Goal: Task Accomplishment & Management: Use online tool/utility

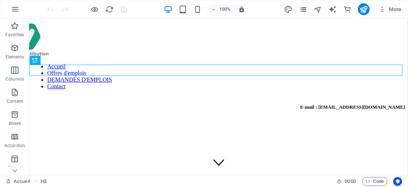
click at [304, 11] on icon "pages" at bounding box center [303, 9] width 8 height 8
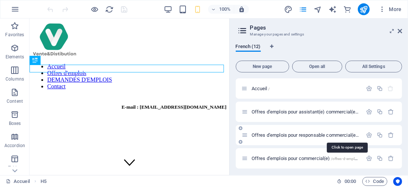
click at [273, 134] on span "Offres d'emplois pour responsable commercial(e) /offres-d-emplois-pour-responsa…" at bounding box center [347, 135] width 190 height 6
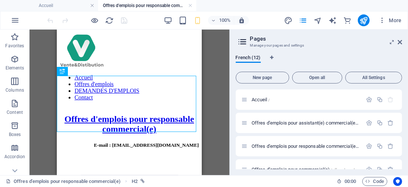
click at [400, 41] on icon at bounding box center [400, 42] width 4 height 6
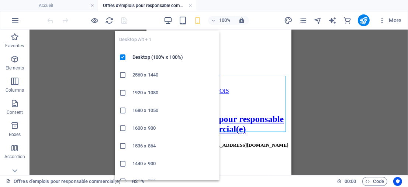
click at [171, 18] on icon "button" at bounding box center [168, 20] width 8 height 8
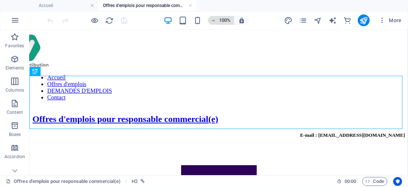
click at [224, 19] on h6 "100%" at bounding box center [225, 20] width 12 height 9
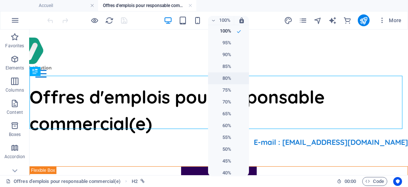
click at [221, 79] on h6 "80%" at bounding box center [222, 78] width 19 height 9
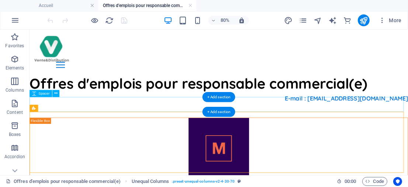
click at [107, 125] on div at bounding box center [265, 130] width 473 height 18
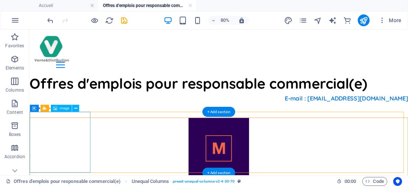
click at [95, 151] on figure at bounding box center [265, 177] width 419 height 76
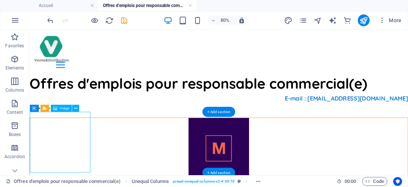
click at [95, 151] on figure at bounding box center [265, 177] width 419 height 76
select select "px"
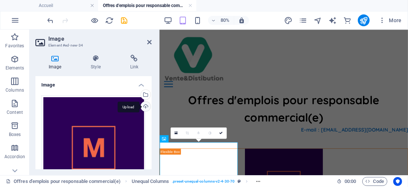
click at [143, 107] on div "Upload" at bounding box center [144, 106] width 11 height 11
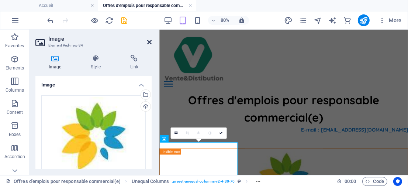
click at [149, 40] on icon at bounding box center [149, 42] width 4 height 6
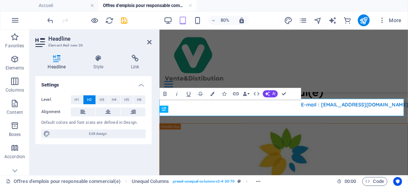
scroll to position [162, 0]
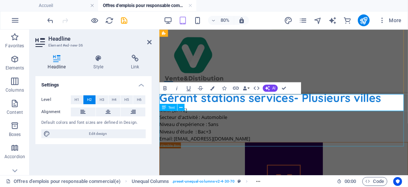
click at [194, 137] on div "Mois: [DATE] Secteur d'activité : Automobile Niveau d'expérience : 5ans Niveau …" at bounding box center [314, 147] width 311 height 44
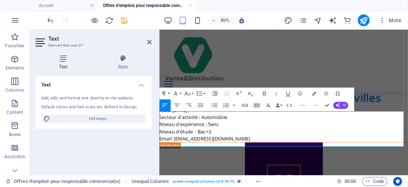
click at [189, 134] on p "Mois: [DATE]" at bounding box center [314, 129] width 311 height 9
click at [149, 41] on icon at bounding box center [149, 42] width 4 height 6
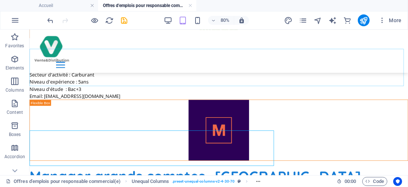
scroll to position [138, 0]
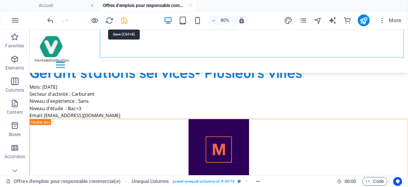
click at [126, 20] on icon "save" at bounding box center [124, 20] width 8 height 8
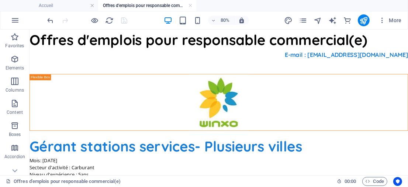
scroll to position [0, 0]
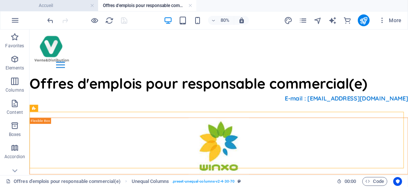
click at [67, 2] on h4 "Accueil" at bounding box center [49, 5] width 98 height 8
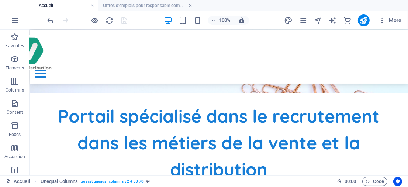
scroll to position [260, 0]
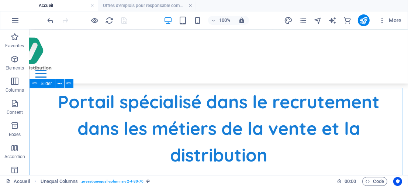
click at [40, 83] on div "Slider" at bounding box center [42, 83] width 25 height 9
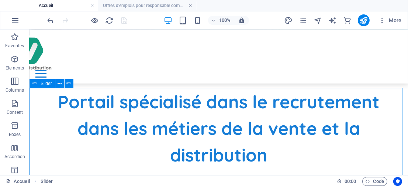
click at [40, 83] on div "Slider" at bounding box center [42, 83] width 25 height 9
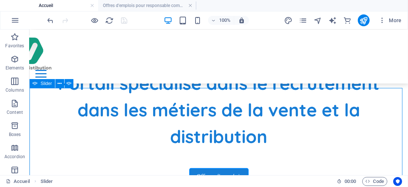
select select "ms"
select select "s"
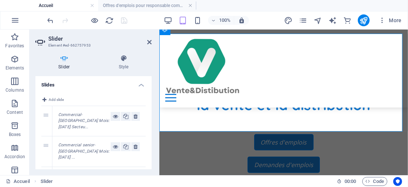
scroll to position [284, 0]
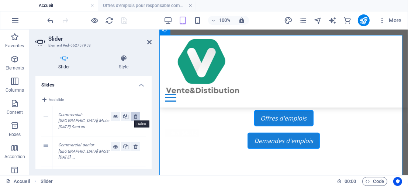
click at [134, 116] on icon at bounding box center [136, 116] width 4 height 9
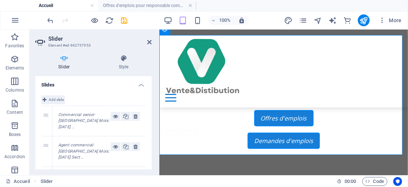
click at [47, 99] on button "Add slide" at bounding box center [53, 99] width 24 height 9
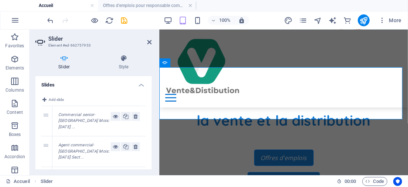
scroll to position [223, 0]
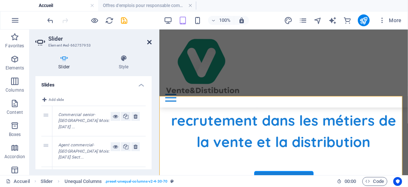
click at [151, 44] on icon at bounding box center [149, 42] width 4 height 6
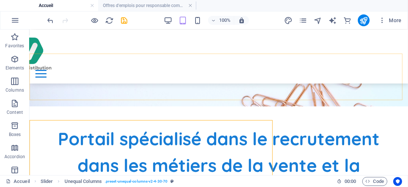
scroll to position [199, 0]
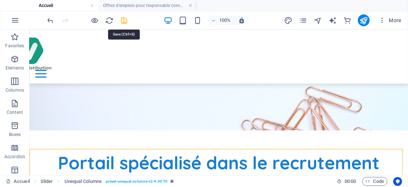
click at [121, 20] on icon "save" at bounding box center [124, 20] width 8 height 8
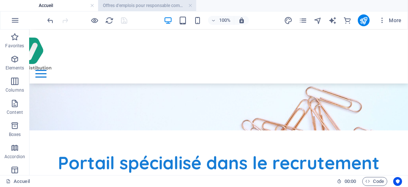
click at [156, 6] on h4 "Offres d'emplois pour responsable commercial(e)" at bounding box center [147, 5] width 98 height 8
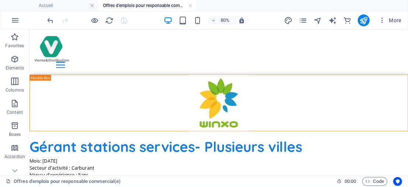
scroll to position [0, 0]
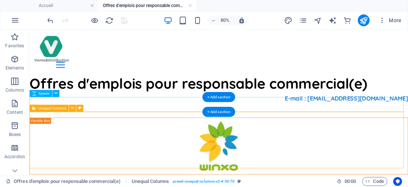
click at [107, 126] on div at bounding box center [265, 130] width 473 height 18
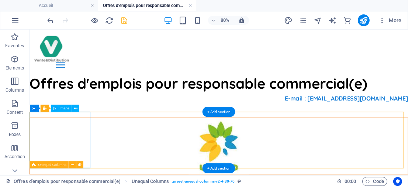
click at [97, 157] on figure at bounding box center [265, 174] width 419 height 70
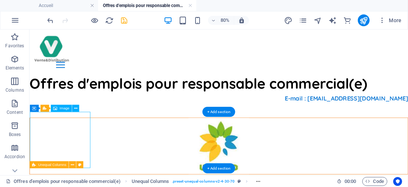
click at [97, 157] on figure at bounding box center [265, 174] width 419 height 70
select select "px"
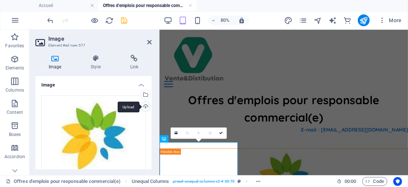
click at [146, 106] on div "Upload" at bounding box center [144, 106] width 11 height 11
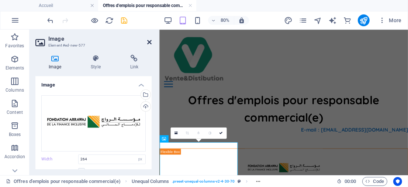
click at [151, 41] on icon at bounding box center [149, 42] width 4 height 6
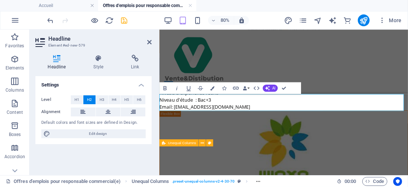
scroll to position [123, 0]
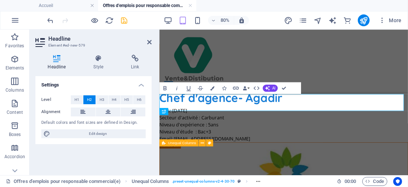
click at [152, 45] on aside "Headline Element #ed-new-579 Headline Style Link Settings Level H1 H2 H3 H4 H5 …" at bounding box center [95, 102] width 130 height 145
drag, startPoint x: 150, startPoint y: 42, endPoint x: 151, endPoint y: 16, distance: 26.2
click at [150, 42] on icon at bounding box center [149, 42] width 4 height 6
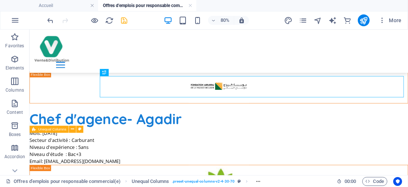
scroll to position [41, 0]
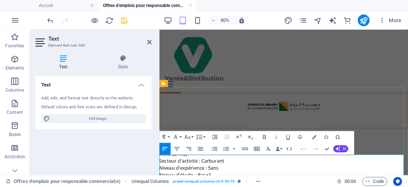
scroll to position [77, 0]
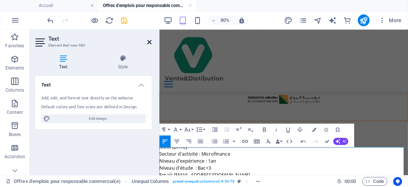
click at [148, 41] on icon at bounding box center [149, 42] width 4 height 6
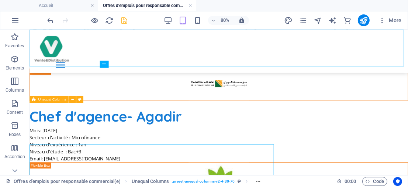
scroll to position [82, 0]
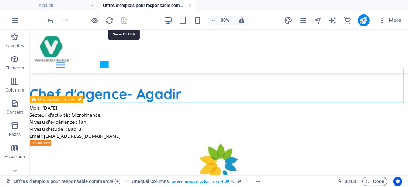
click at [123, 21] on icon "save" at bounding box center [124, 20] width 8 height 8
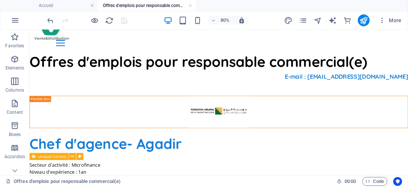
scroll to position [0, 0]
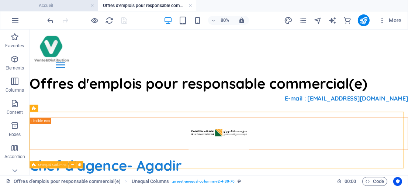
click at [67, 3] on h4 "Accueil" at bounding box center [49, 5] width 98 height 8
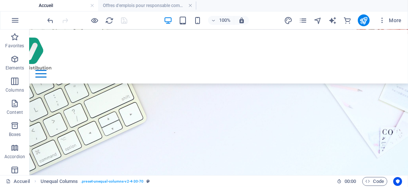
scroll to position [199, 0]
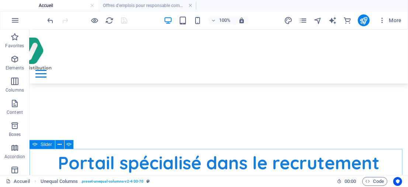
click at [40, 144] on div "Slider" at bounding box center [42, 144] width 25 height 9
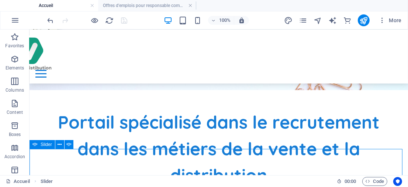
select select "ms"
select select "s"
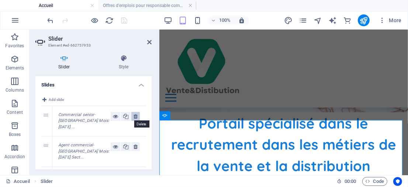
click at [135, 116] on icon at bounding box center [136, 116] width 4 height 9
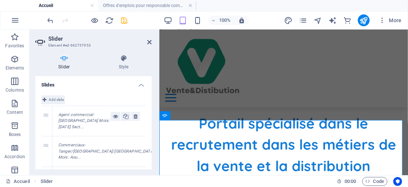
click at [52, 98] on span "Add slide" at bounding box center [56, 99] width 15 height 9
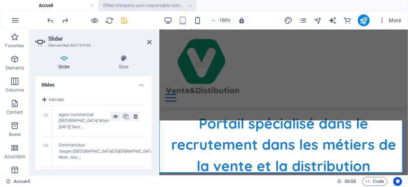
click at [138, 1] on h4 "Offres d'emplois pour responsable commercial(e)" at bounding box center [147, 5] width 98 height 8
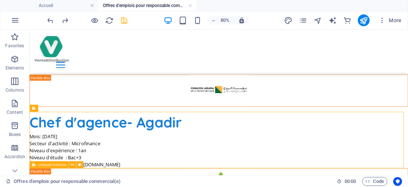
scroll to position [0, 0]
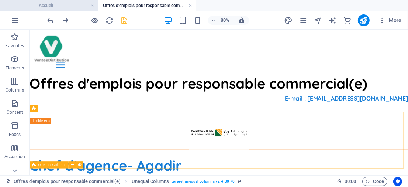
click at [75, 3] on h4 "Accueil" at bounding box center [49, 5] width 98 height 8
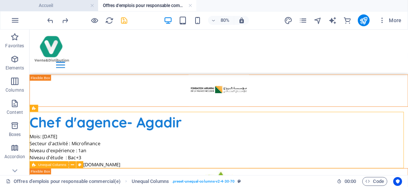
scroll to position [199, 0]
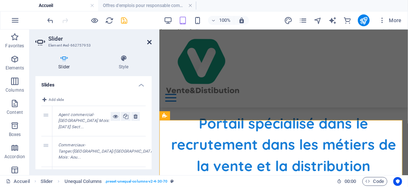
click at [148, 42] on icon at bounding box center [149, 42] width 4 height 6
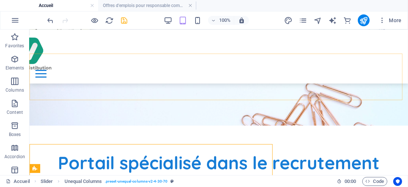
scroll to position [175, 0]
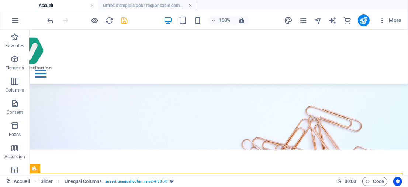
click at [125, 21] on icon "save" at bounding box center [124, 20] width 8 height 8
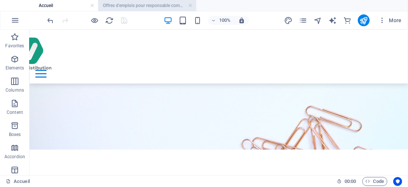
click at [171, 3] on h4 "Offres d'emplois pour responsable commercial(e)" at bounding box center [147, 5] width 98 height 8
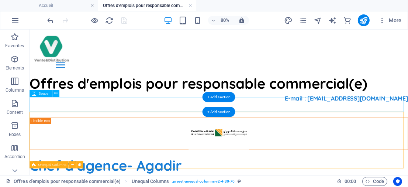
click at [106, 125] on div at bounding box center [265, 130] width 473 height 18
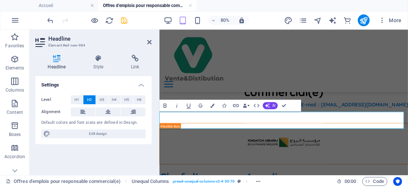
scroll to position [123, 0]
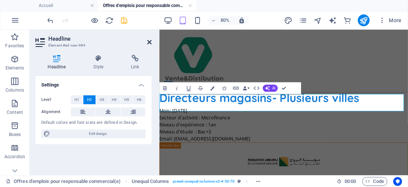
click at [151, 42] on icon at bounding box center [149, 42] width 4 height 6
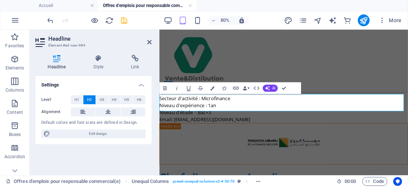
scroll to position [85, 0]
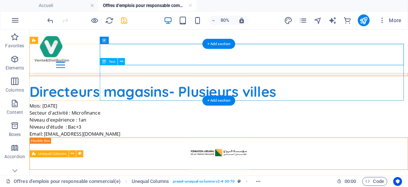
click at [205, 120] on div "Mois: [DATE] Secteur d'activité : Microfinance Niveau d'expérience : 1an Niveau…" at bounding box center [265, 142] width 473 height 44
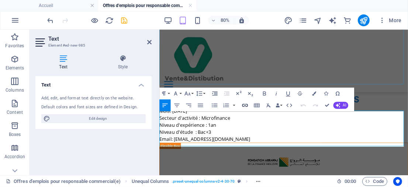
scroll to position [123, 0]
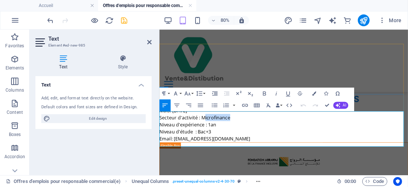
drag, startPoint x: 215, startPoint y: 143, endPoint x: 255, endPoint y: 142, distance: 39.9
click at [255, 142] on p "Secteur d'activité : Microfinance" at bounding box center [314, 138] width 311 height 9
click at [148, 40] on icon at bounding box center [149, 42] width 4 height 6
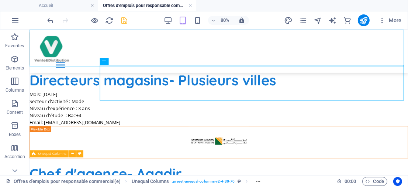
scroll to position [85, 0]
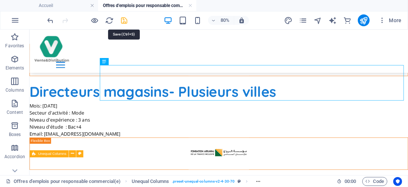
click at [125, 22] on icon "save" at bounding box center [124, 20] width 8 height 8
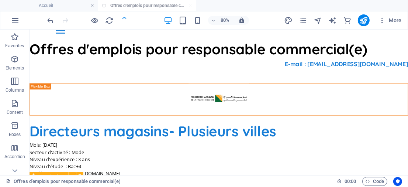
scroll to position [40, 0]
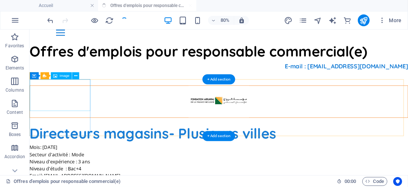
click at [97, 114] on figure at bounding box center [265, 118] width 419 height 39
select select "px"
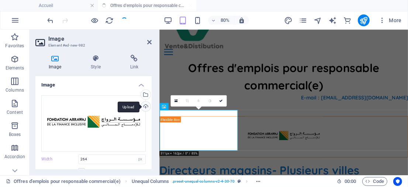
click at [142, 106] on div "Upload" at bounding box center [144, 106] width 11 height 11
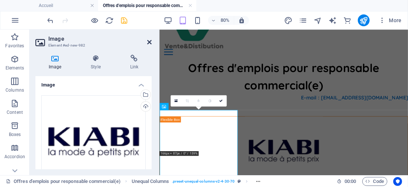
click at [149, 42] on icon at bounding box center [149, 42] width 4 height 6
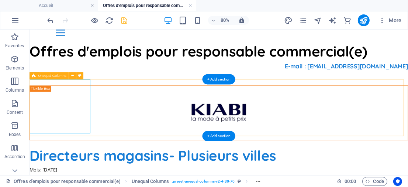
click at [111, 128] on div "Directeurs magasins- Plusieurs villes Mois: [DATE] Secteur d'activité : Mode Ni…" at bounding box center [265, 171] width 473 height 145
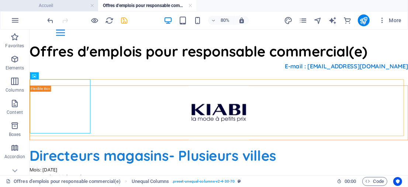
click at [69, 3] on h4 "Accueil" at bounding box center [49, 5] width 98 height 8
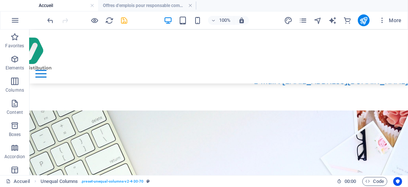
scroll to position [175, 0]
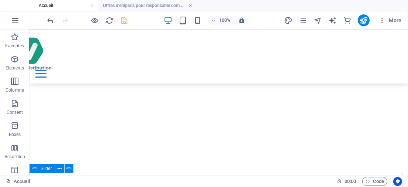
click at [37, 167] on icon at bounding box center [34, 168] width 5 height 9
select select "ms"
select select "s"
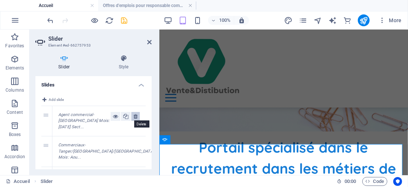
click at [135, 116] on icon at bounding box center [136, 116] width 4 height 9
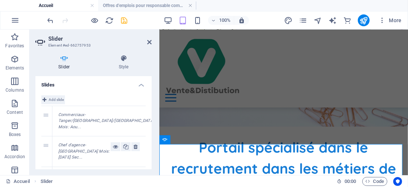
click at [57, 99] on span "Add slide" at bounding box center [56, 99] width 15 height 9
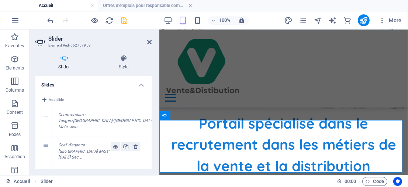
scroll to position [215, 0]
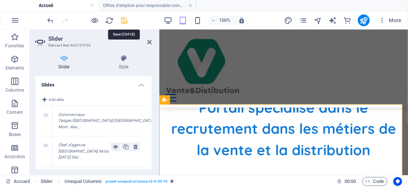
click at [122, 17] on icon "save" at bounding box center [124, 20] width 8 height 8
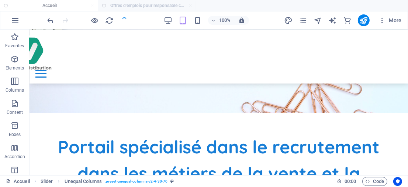
scroll to position [191, 0]
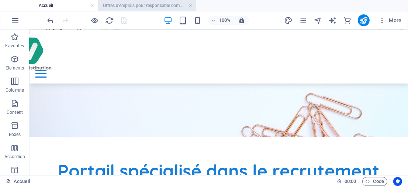
click at [176, 7] on h4 "Offres d'emplois pour responsable commercial(e)" at bounding box center [147, 5] width 98 height 8
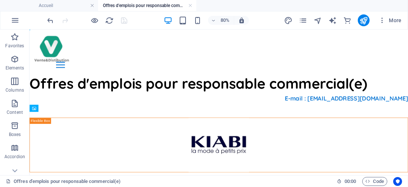
scroll to position [40, 0]
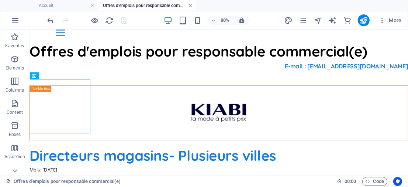
click at [190, 5] on link at bounding box center [190, 5] width 4 height 7
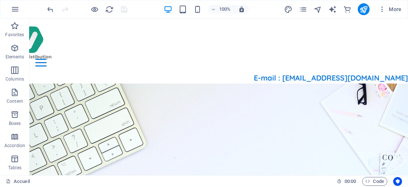
scroll to position [191, 0]
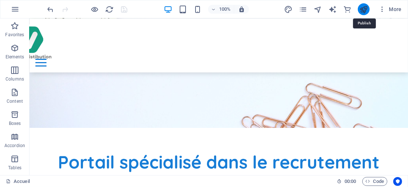
click at [362, 7] on icon "publish" at bounding box center [363, 9] width 8 height 8
